Goal: Complete application form: Complete application form

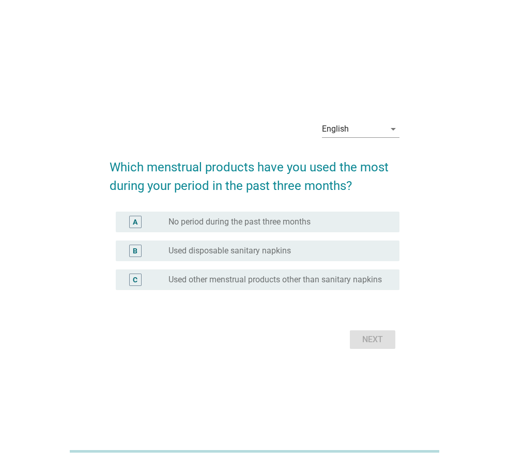
click at [380, 127] on div "English" at bounding box center [353, 129] width 63 height 17
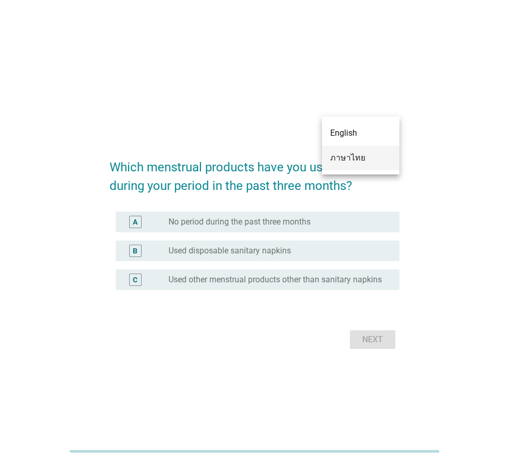
click at [378, 154] on div "ภาษาไทย" at bounding box center [360, 158] width 61 height 12
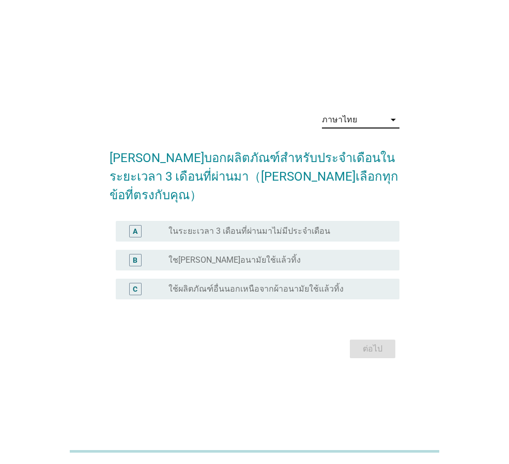
click at [362, 256] on div "radio_button_unchecked ใช[PERSON_NAME]อนามัยใช้แล้วทิ้ง" at bounding box center [279, 260] width 223 height 12
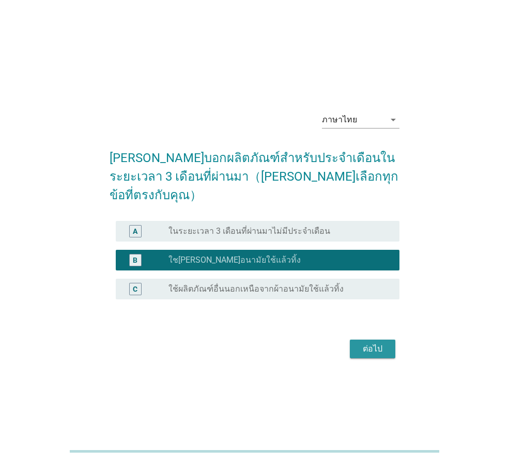
click at [370, 346] on button "ต่อไป" at bounding box center [372, 349] width 45 height 19
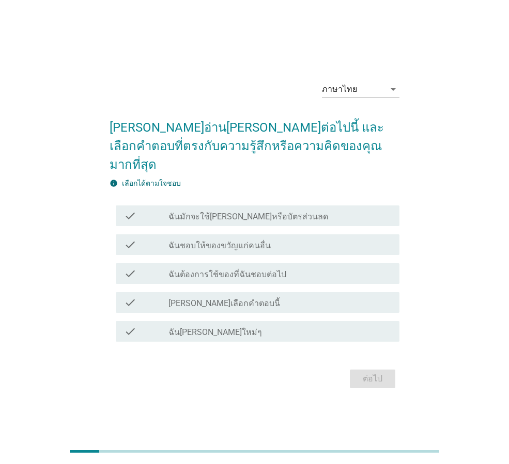
click at [336, 210] on div "check_box_outline_blank ฉันมักจะใช้[PERSON_NAME]หรือบัตรส่วนลด" at bounding box center [279, 216] width 223 height 12
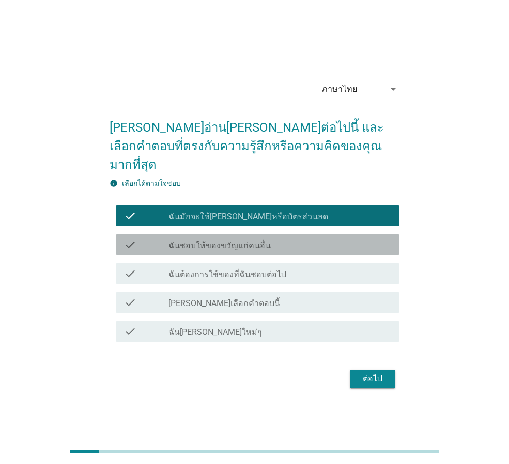
click at [327, 239] on div "check_box_outline_blank ฉันชอบให้ของขวัญแก่คนอื่น" at bounding box center [279, 245] width 223 height 12
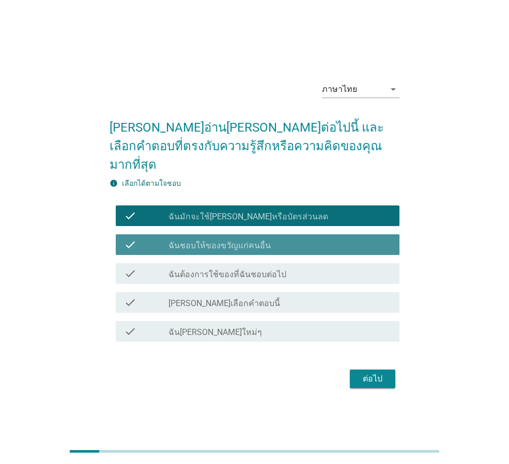
click at [340, 241] on div "check_box_outline_blank ฉันชอบให้ของขวัญแก่คนอื่น" at bounding box center [279, 245] width 223 height 12
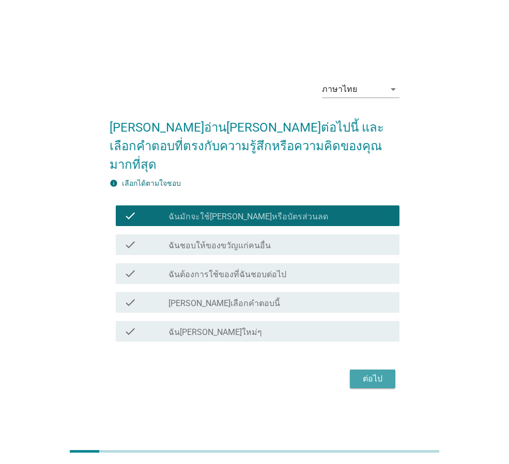
click at [380, 370] on button "ต่อไป" at bounding box center [372, 379] width 45 height 19
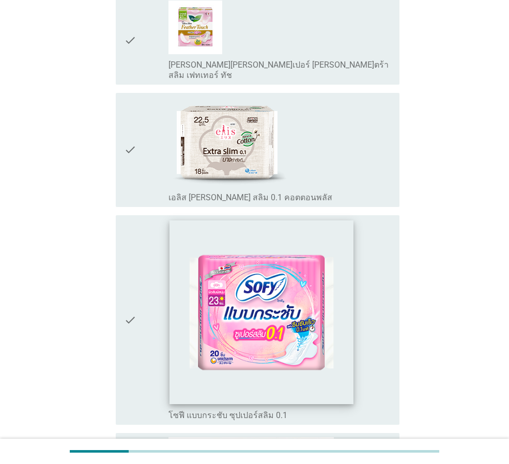
click at [347, 288] on img at bounding box center [261, 312] width 184 height 184
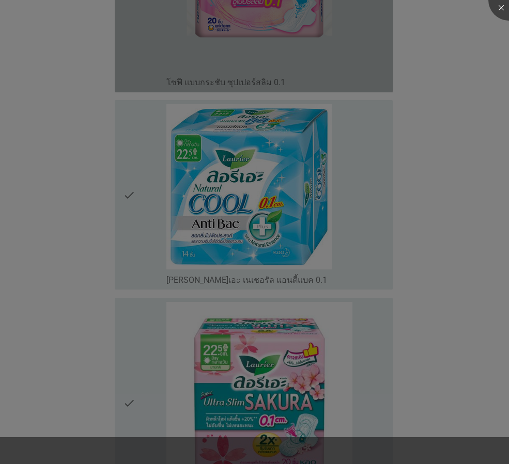
scroll to position [1672, 0]
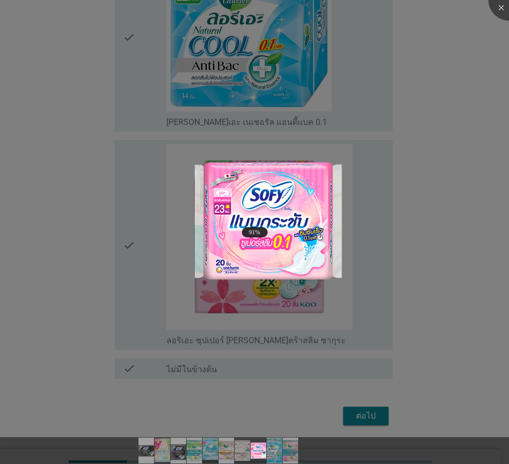
click at [465, 201] on div at bounding box center [254, 232] width 509 height 464
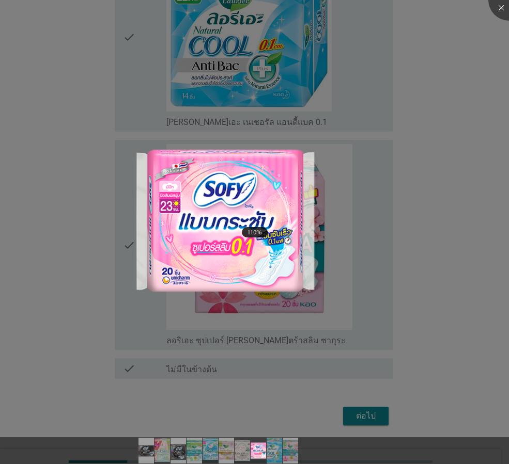
click at [469, 235] on div at bounding box center [254, 232] width 509 height 464
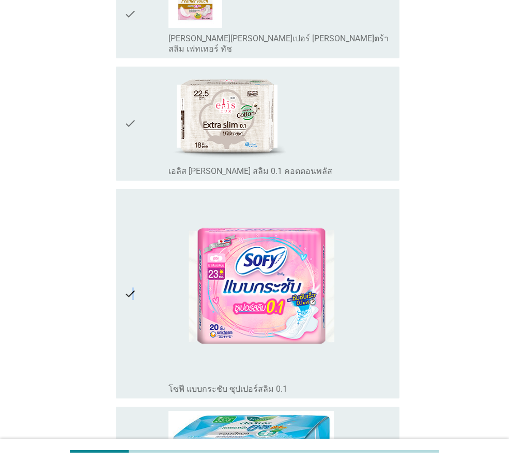
click at [132, 265] on icon "check" at bounding box center [130, 294] width 12 height 202
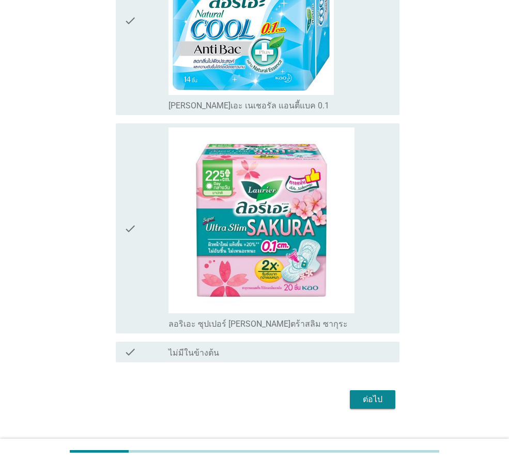
scroll to position [1697, 0]
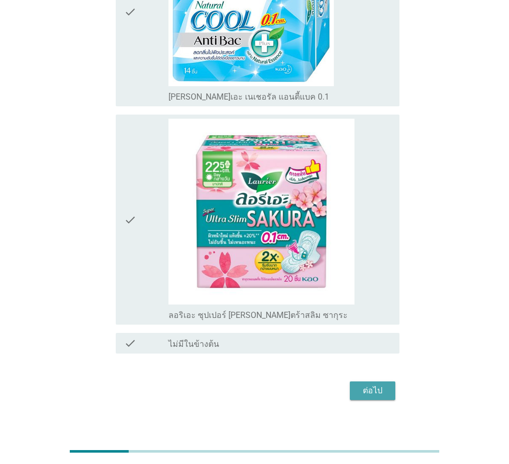
click at [371, 385] on div "ต่อไป" at bounding box center [372, 391] width 29 height 12
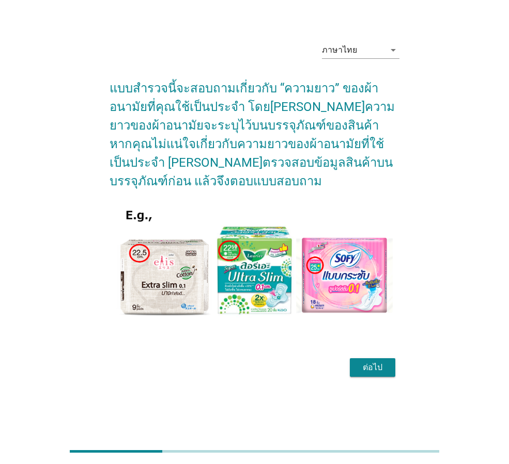
scroll to position [0, 0]
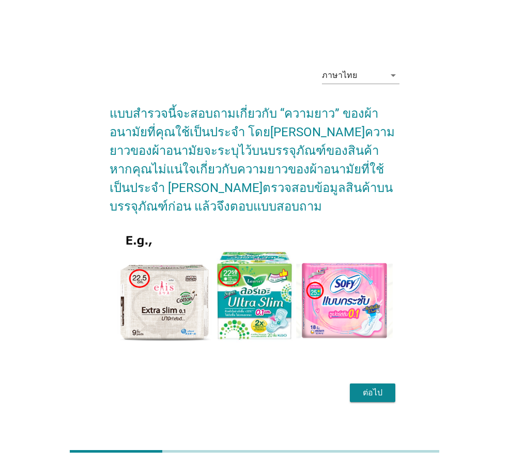
click at [374, 393] on div "ต่อไป" at bounding box center [372, 393] width 29 height 12
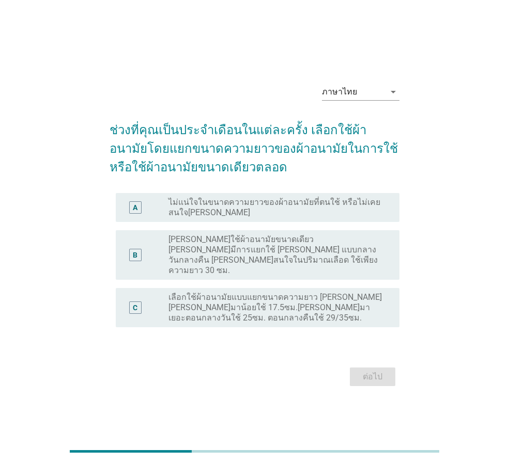
click at [342, 252] on label "[PERSON_NAME]ใช้ผ้าอนามัยขนาดเดียว [PERSON_NAME]มีการแยกใช้ [PERSON_NAME] แบบกล…" at bounding box center [275, 254] width 214 height 41
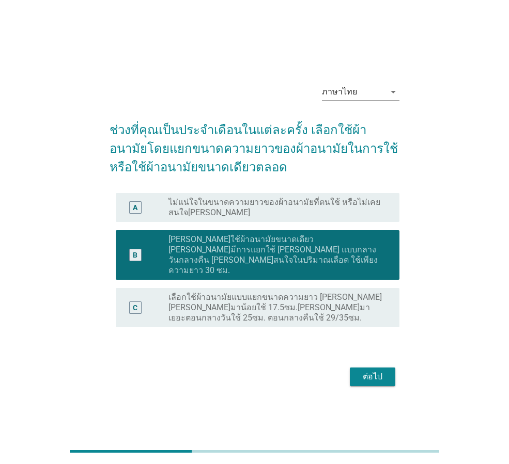
click at [369, 372] on div "ต่อไป" at bounding box center [372, 377] width 29 height 12
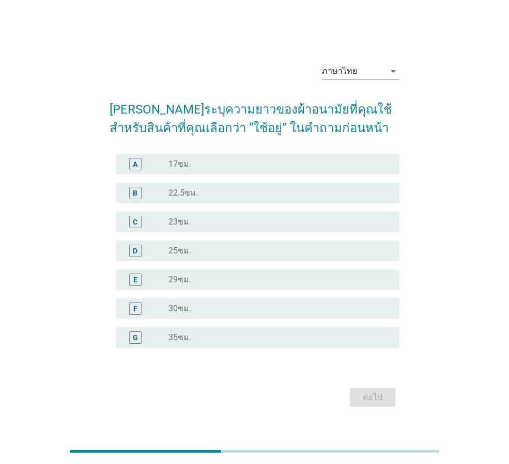
click at [195, 191] on label "22.5ซม." at bounding box center [182, 193] width 29 height 10
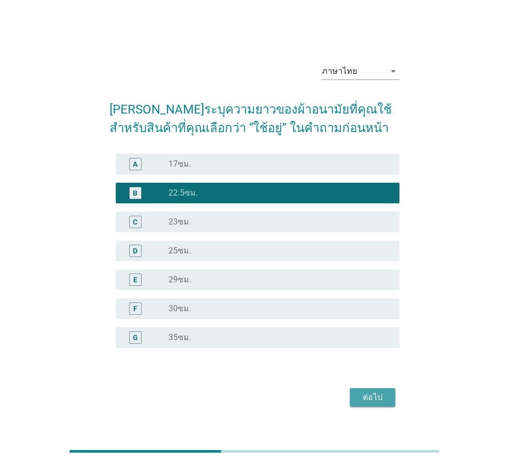
click at [376, 401] on div "ต่อไป" at bounding box center [372, 397] width 29 height 12
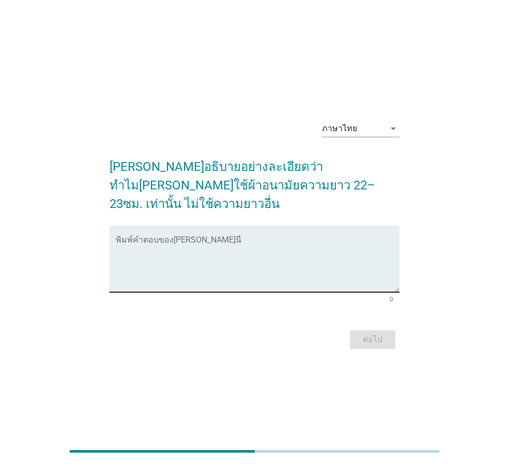
click at [263, 254] on textarea "พิมพ์คำตอบของคุณ ที่นี่" at bounding box center [257, 265] width 283 height 54
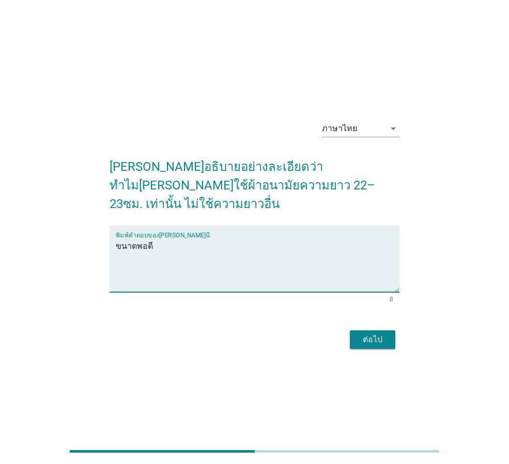
type textarea "ขนาดพอดี"
click at [361, 334] on div "ต่อไป" at bounding box center [372, 340] width 29 height 12
